Goal: Information Seeking & Learning: Learn about a topic

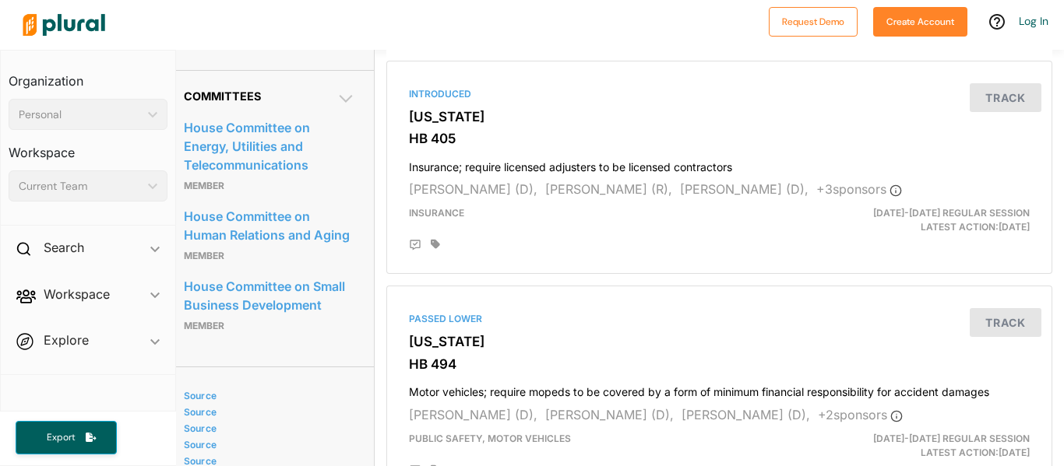
scroll to position [814, 12]
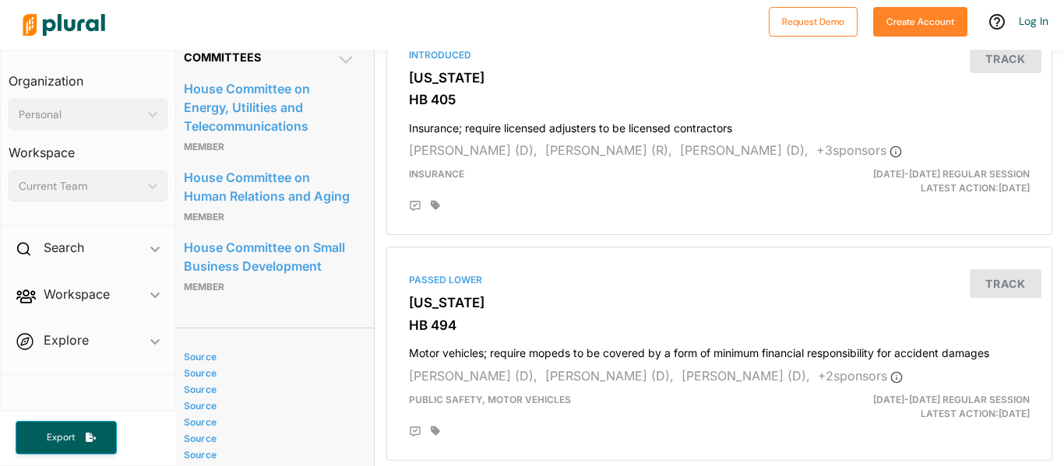
scroll to position [848, 12]
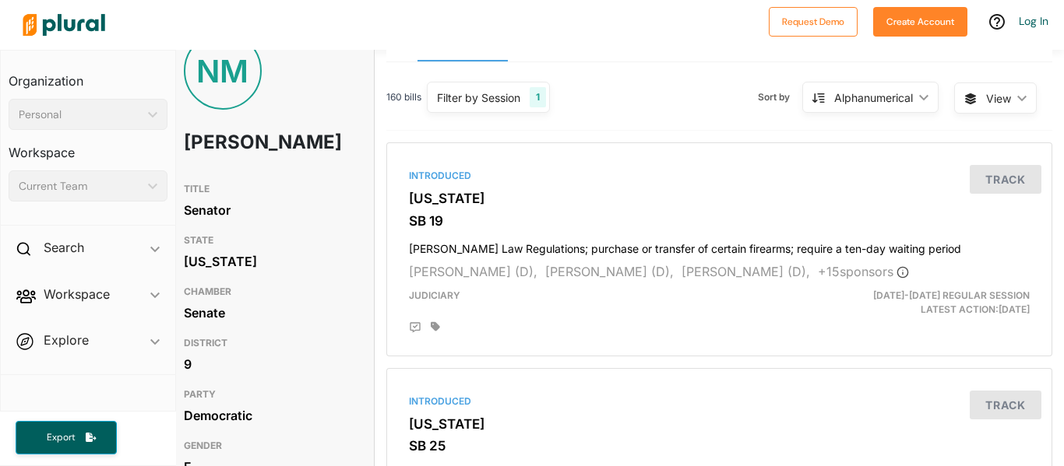
scroll to position [0, 12]
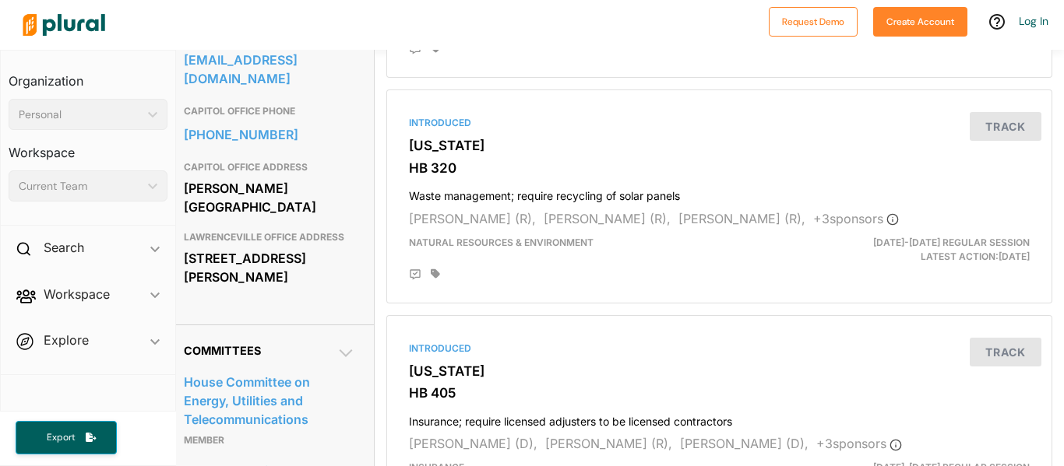
scroll to position [555, 12]
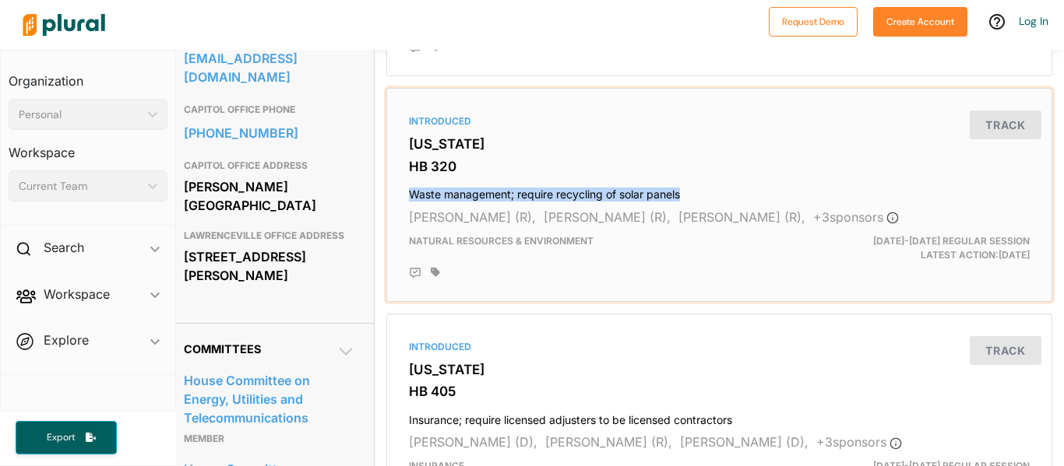
drag, startPoint x: 410, startPoint y: 209, endPoint x: 684, endPoint y: 201, distance: 274.2
click at [684, 201] on h4 "Waste management; require recycling of solar panels" at bounding box center [719, 191] width 621 height 21
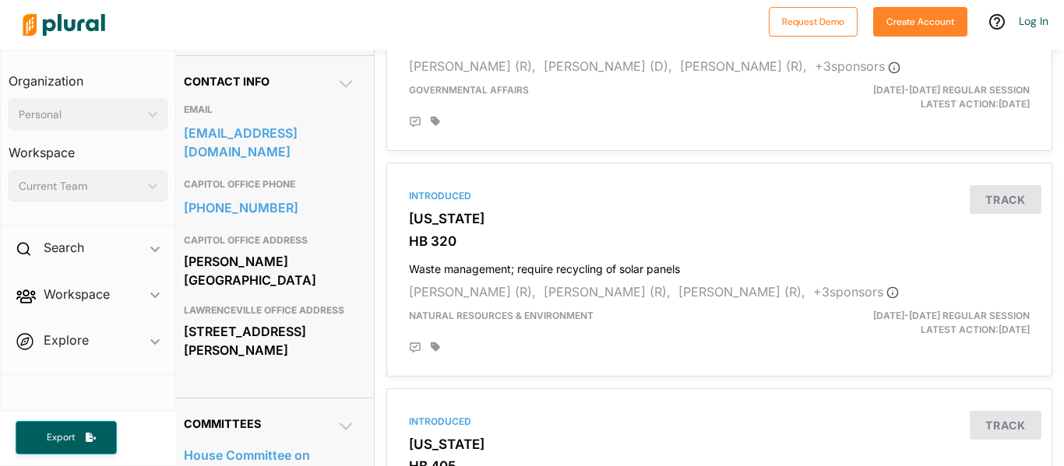
scroll to position [481, 12]
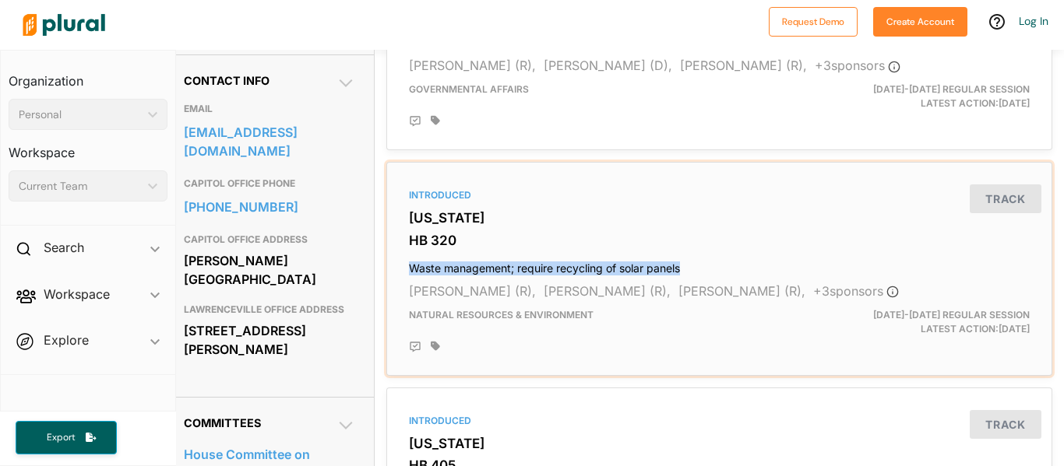
copy h4 "Waste management; require recycling of solar panels"
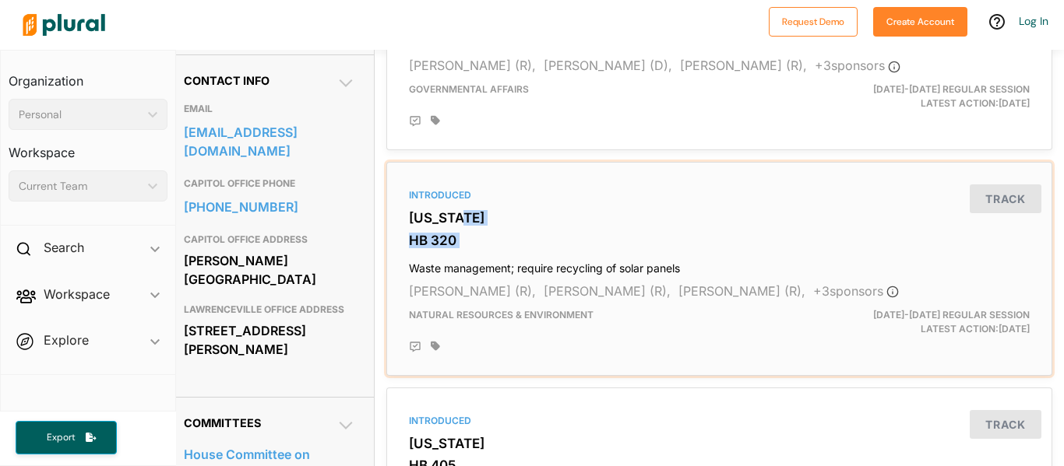
drag, startPoint x: 410, startPoint y: 283, endPoint x: 783, endPoint y: 234, distance: 376.1
click at [783, 234] on div "Introduced Georgia HB 320 Waste management; require recycling of solar panels T…" at bounding box center [719, 269] width 652 height 200
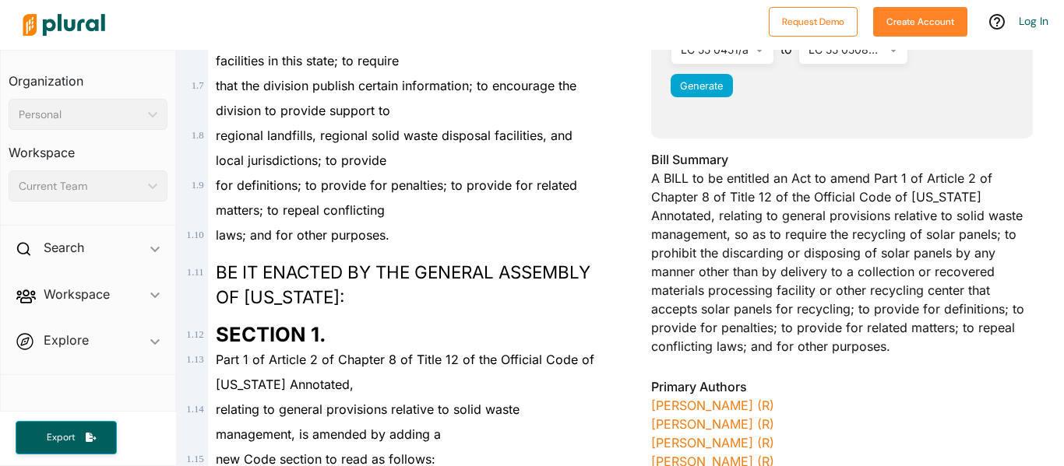
scroll to position [481, 0]
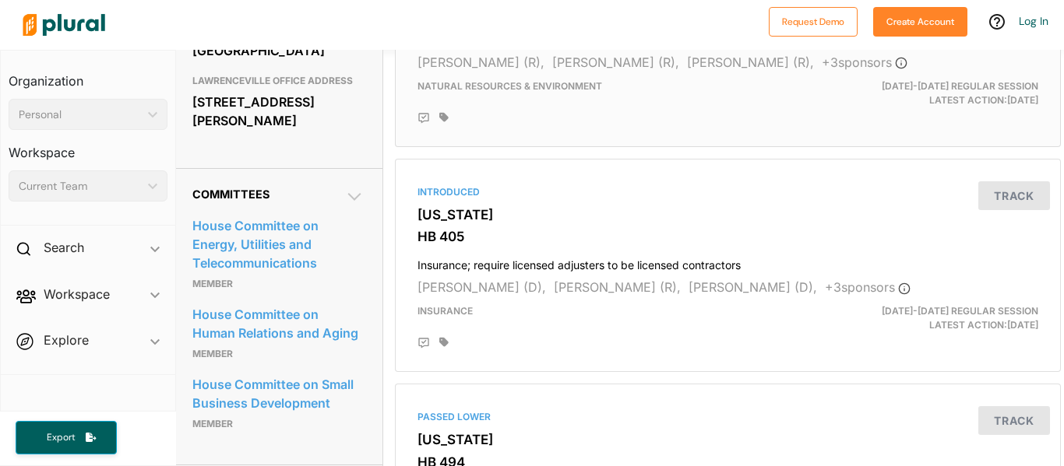
scroll to position [713, 5]
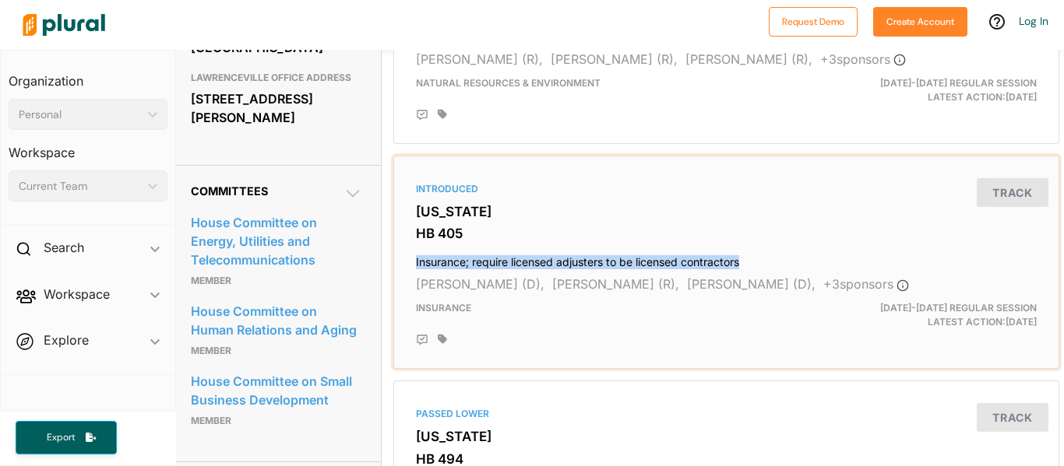
copy h4 "Insurance; require licensed adjusters to be licensed contractors"
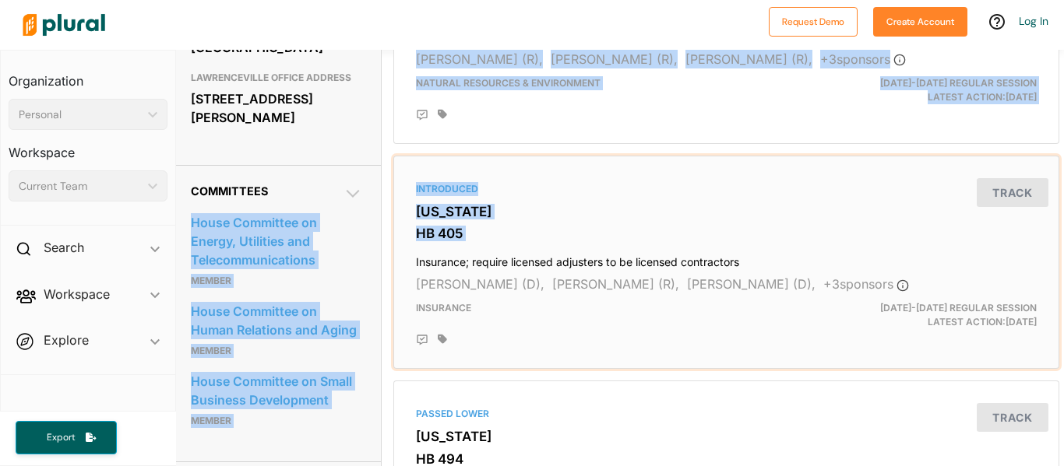
drag, startPoint x: 415, startPoint y: 274, endPoint x: 340, endPoint y: 222, distance: 91.2
click at [340, 198] on h2 "Committees" at bounding box center [276, 191] width 171 height 13
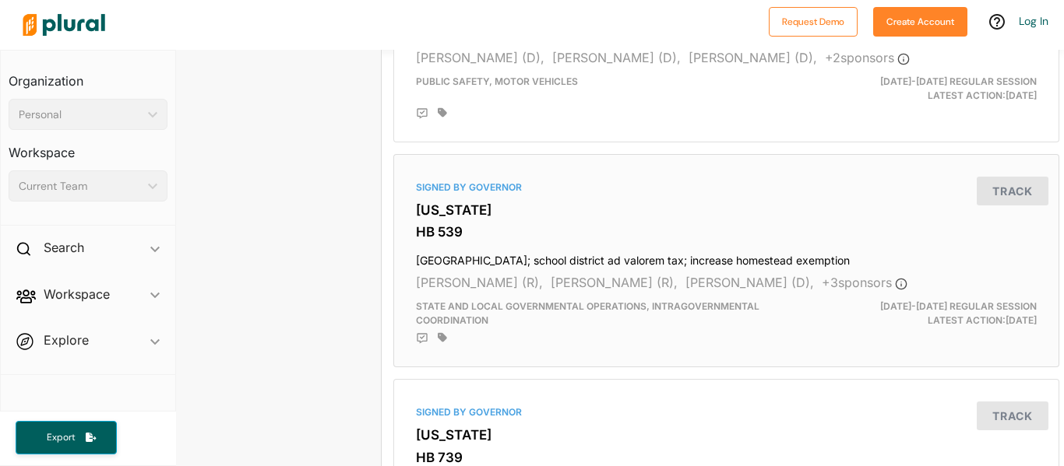
scroll to position [1167, 5]
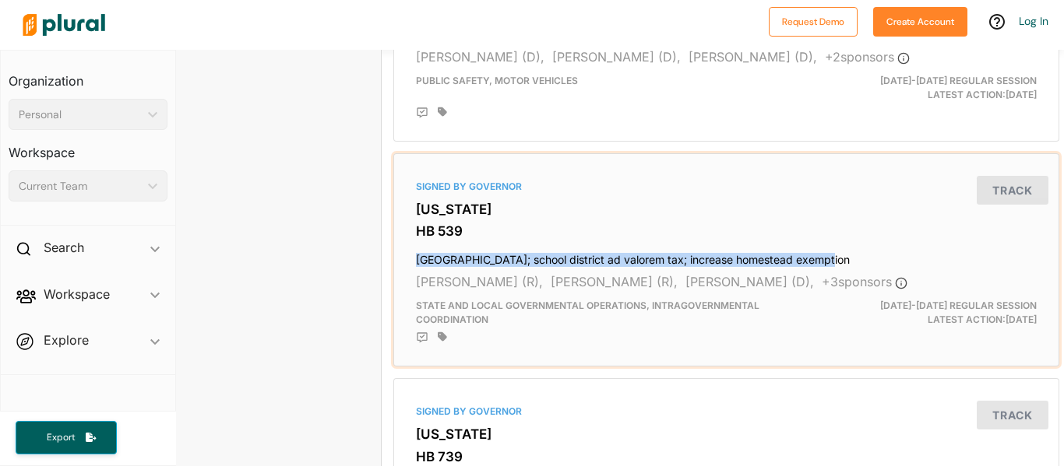
copy h4 "Gwinnett County; school district ad valorem tax; increase homestead exemptio"
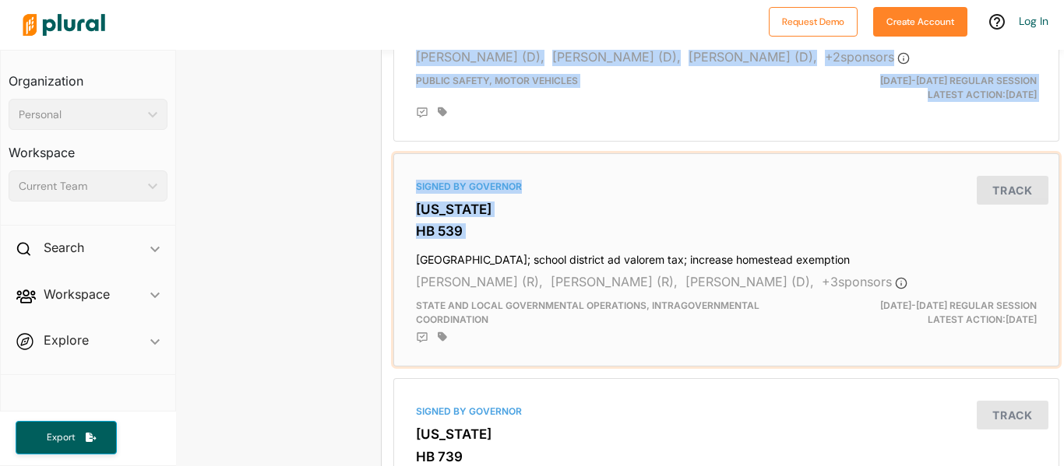
drag, startPoint x: 417, startPoint y: 273, endPoint x: 245, endPoint y: 243, distance: 174.8
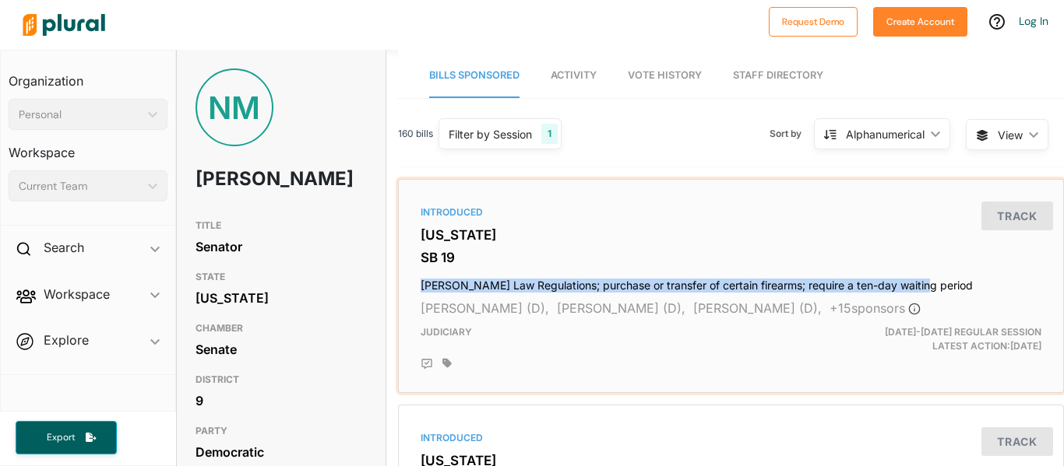
copy h4 "[PERSON_NAME] Law Regulations; purchase or transfer of certain firearms; requir…"
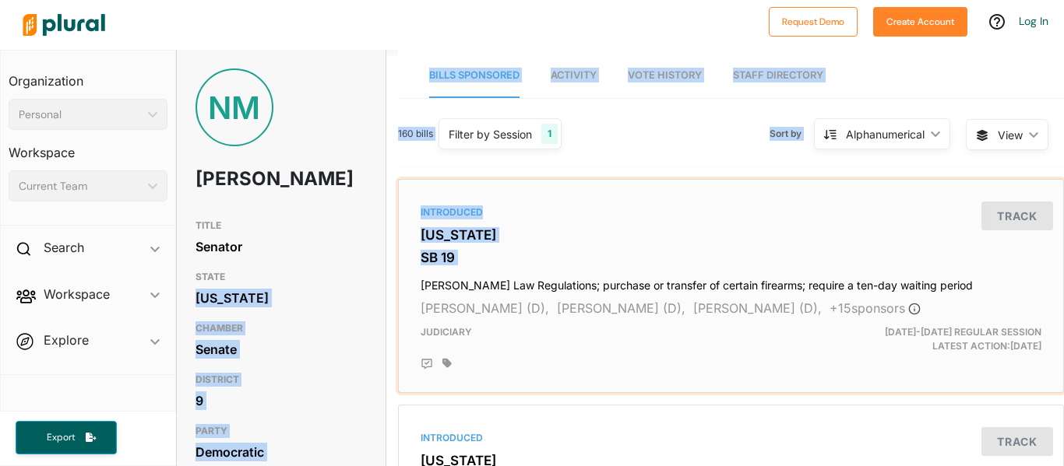
drag, startPoint x: 421, startPoint y: 285, endPoint x: 333, endPoint y: 308, distance: 90.1
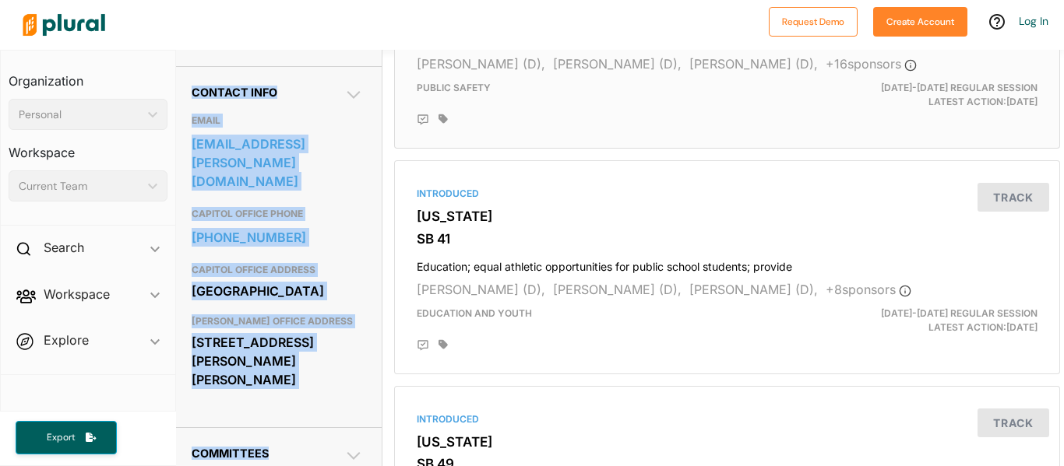
scroll to position [475, 4]
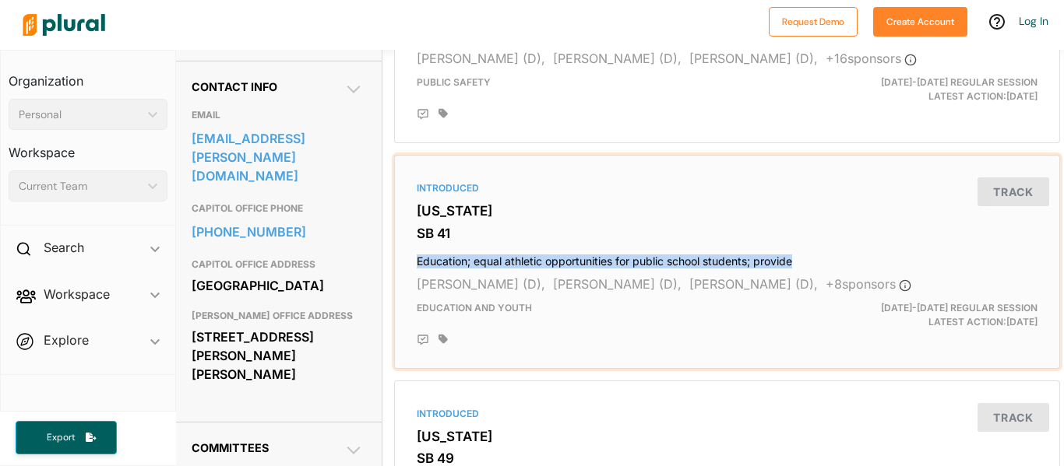
copy h4 "Education; equal athletic opportunities for public school students; provide"
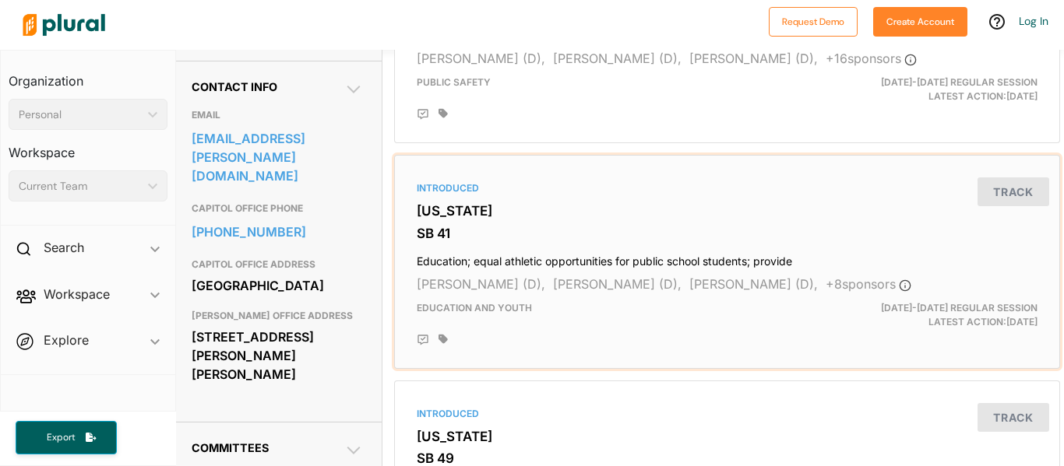
drag, startPoint x: 413, startPoint y: 259, endPoint x: 406, endPoint y: 255, distance: 8.0
click at [406, 255] on div "Introduced Georgia SB 41 Education; equal athletic opportunities for public sch…" at bounding box center [727, 262] width 652 height 200
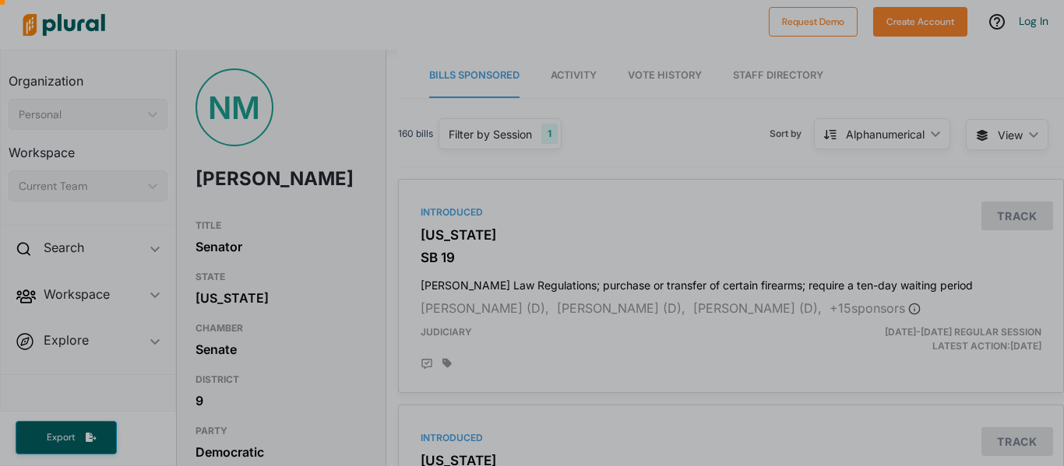
drag, startPoint x: 1063, startPoint y: 79, endPoint x: 1063, endPoint y: 115, distance: 36.6
click at [1063, 466] on div at bounding box center [532, 466] width 1064 height 0
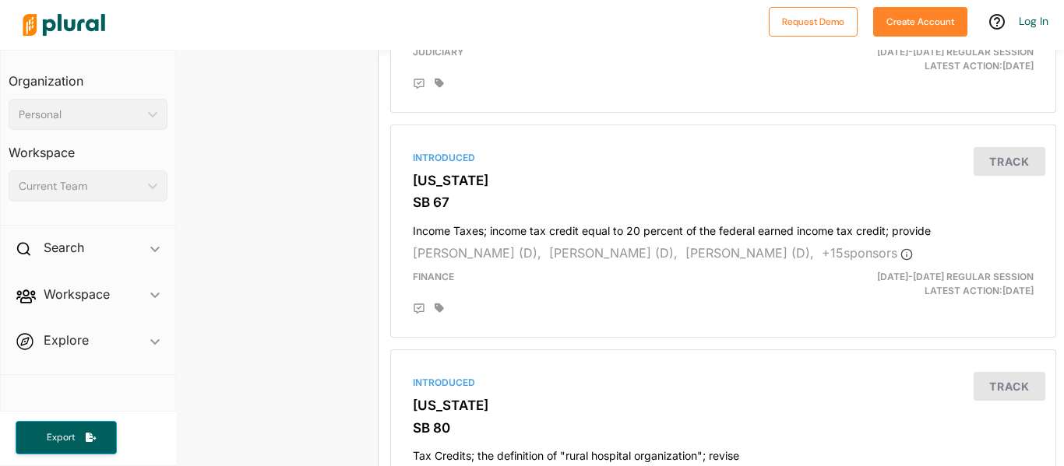
scroll to position [2124, 8]
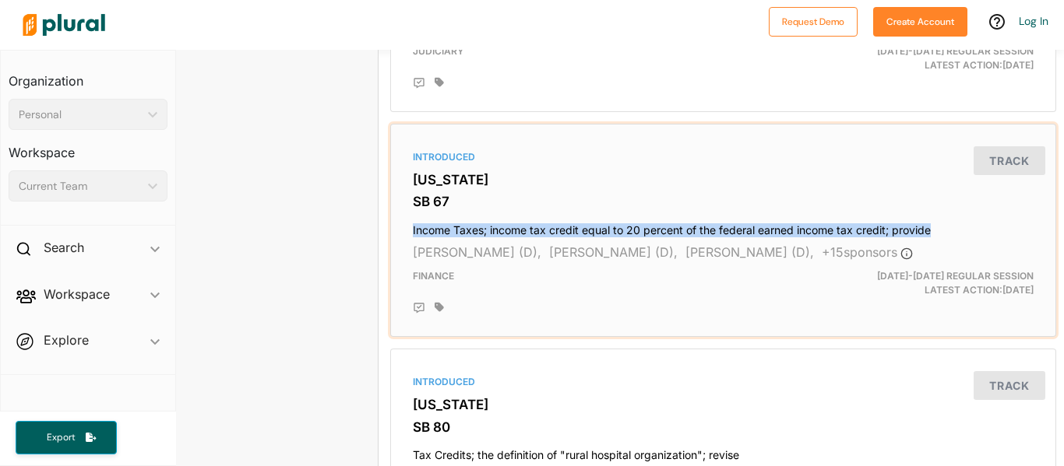
copy h4 "Income Taxes; income tax credit equal to 20 percent of the federal earned incom…"
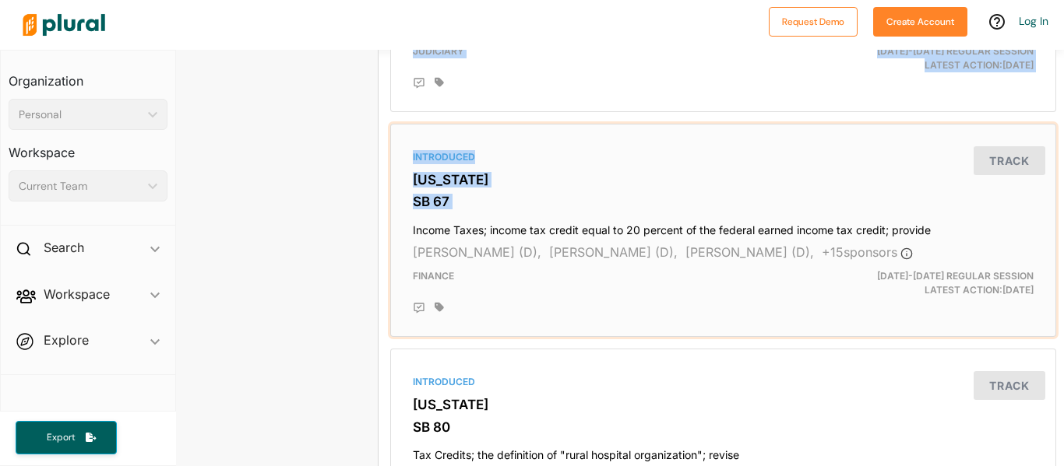
drag, startPoint x: 409, startPoint y: 230, endPoint x: 290, endPoint y: 333, distance: 157.4
click at [290, 333] on div "NM [PERSON_NAME] TITLE Senator STATE [US_STATE] CHAMBER Senate DISTRICT 9 PARTY…" at bounding box center [612, 323] width 888 height 4795
